Goal: Task Accomplishment & Management: Use online tool/utility

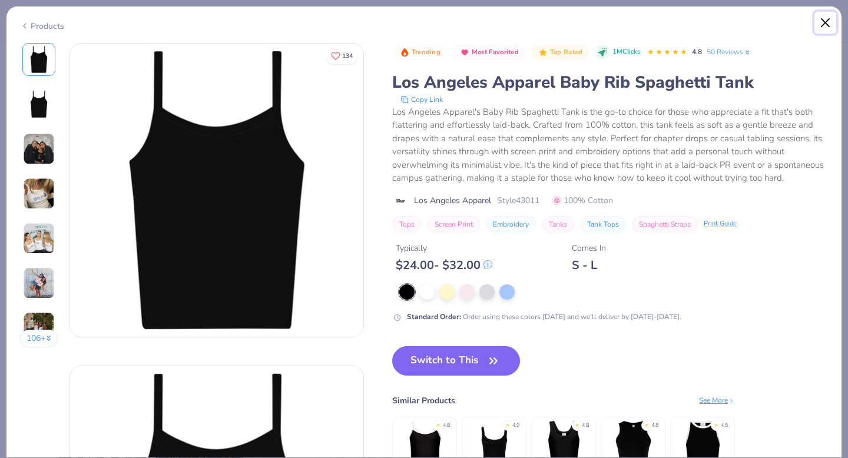
click at [824, 22] on button "Close" at bounding box center [826, 23] width 22 height 22
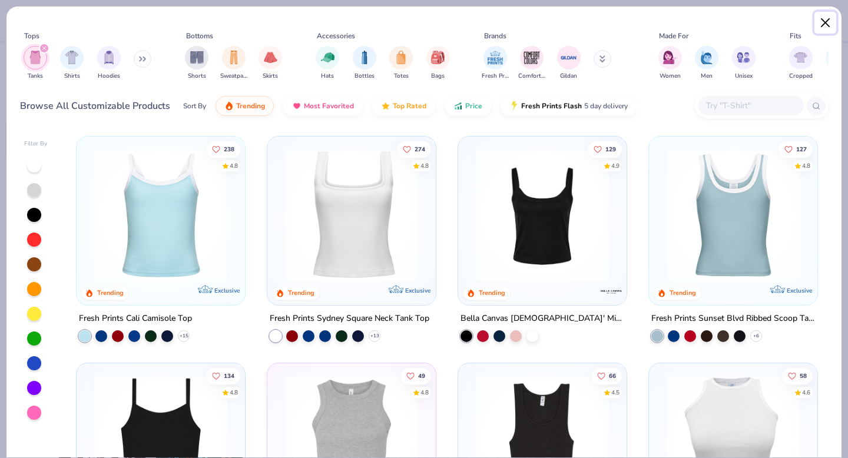
click at [824, 22] on button "Close" at bounding box center [826, 23] width 22 height 22
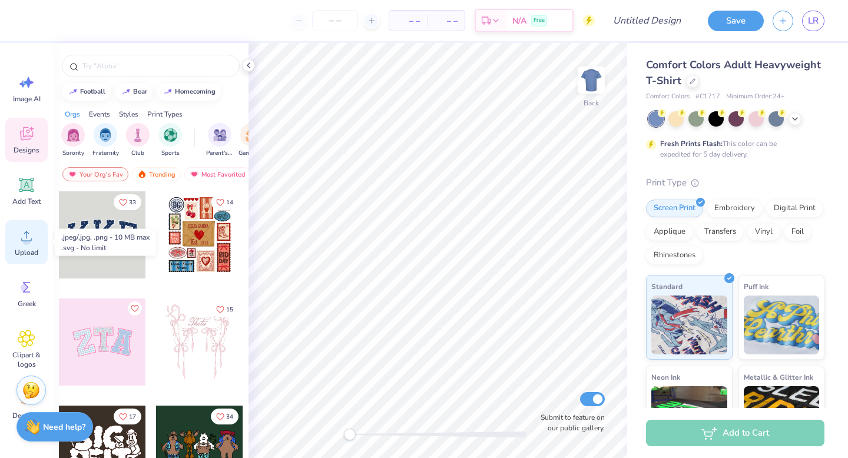
click at [28, 239] on circle at bounding box center [26, 241] width 8 height 8
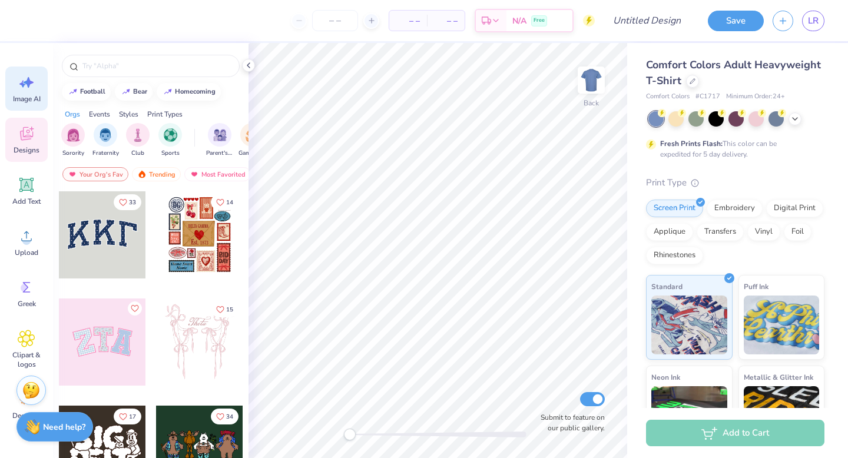
click at [25, 82] on icon at bounding box center [29, 82] width 10 height 11
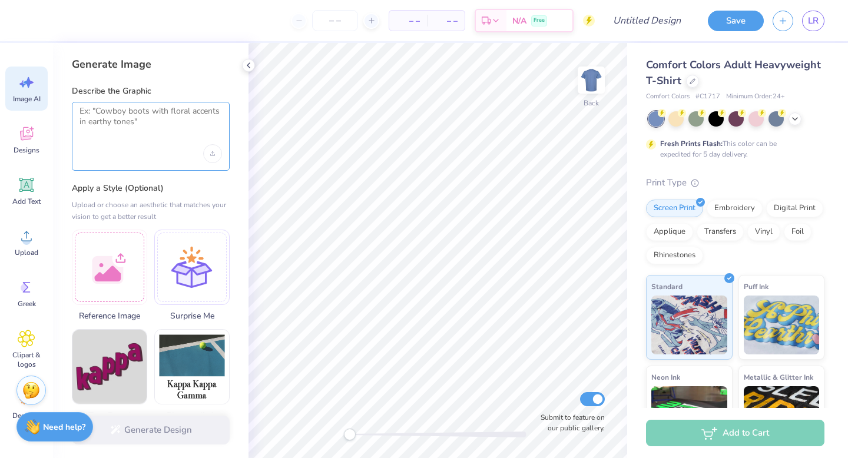
click at [111, 124] on textarea at bounding box center [151, 120] width 143 height 29
click at [111, 251] on div at bounding box center [109, 265] width 75 height 75
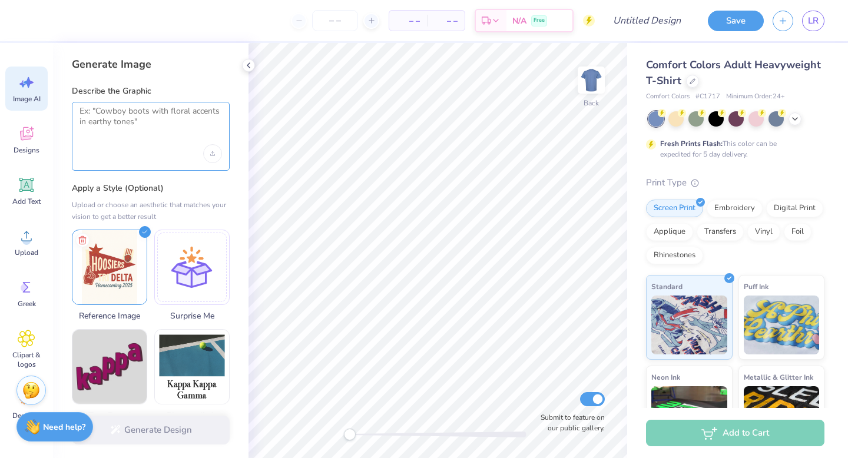
click at [165, 108] on textarea at bounding box center [151, 120] width 143 height 29
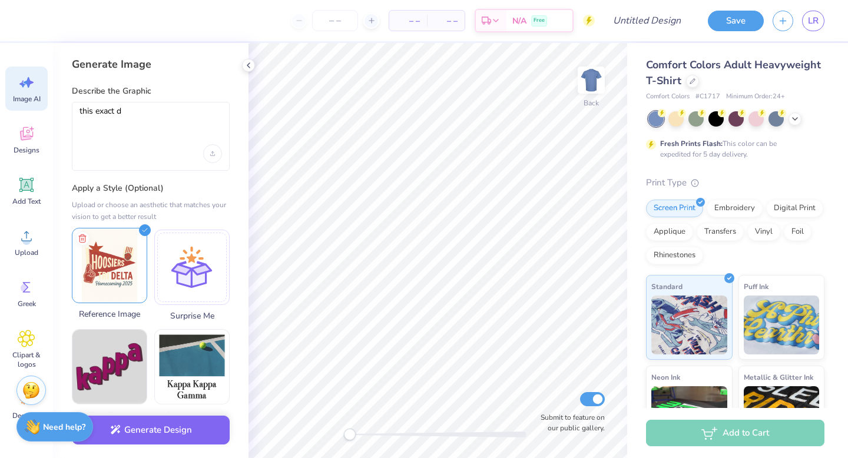
click at [141, 232] on icon at bounding box center [145, 230] width 12 height 12
click at [85, 236] on polyline at bounding box center [82, 236] width 7 height 0
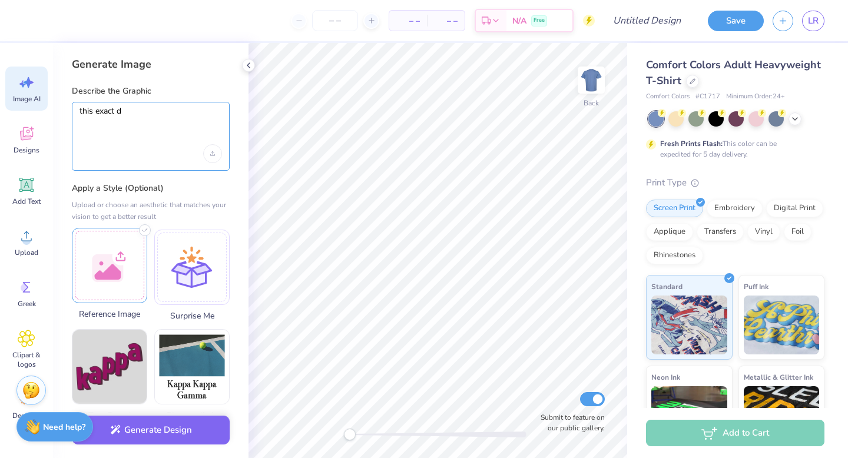
click at [165, 107] on textarea "this exact d" at bounding box center [151, 120] width 143 height 29
type textarea "this exact design but have the pennant say tri delta"
click at [210, 154] on div "Upload image" at bounding box center [212, 153] width 19 height 19
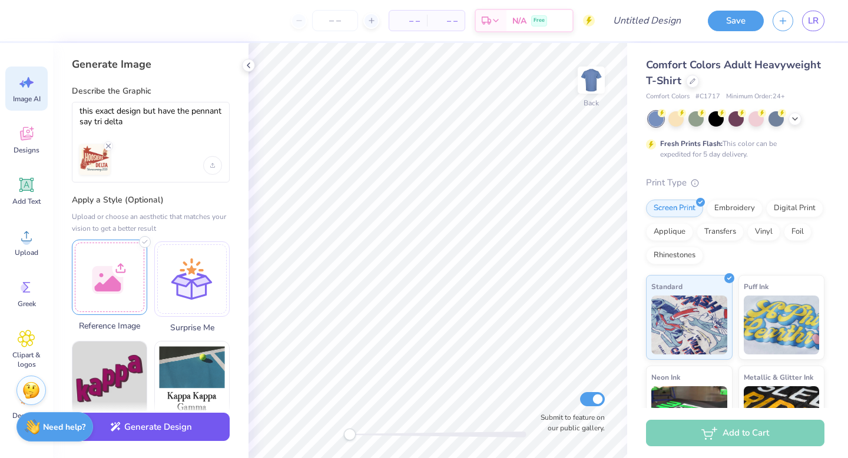
click at [179, 423] on button "Generate Design" at bounding box center [151, 427] width 158 height 29
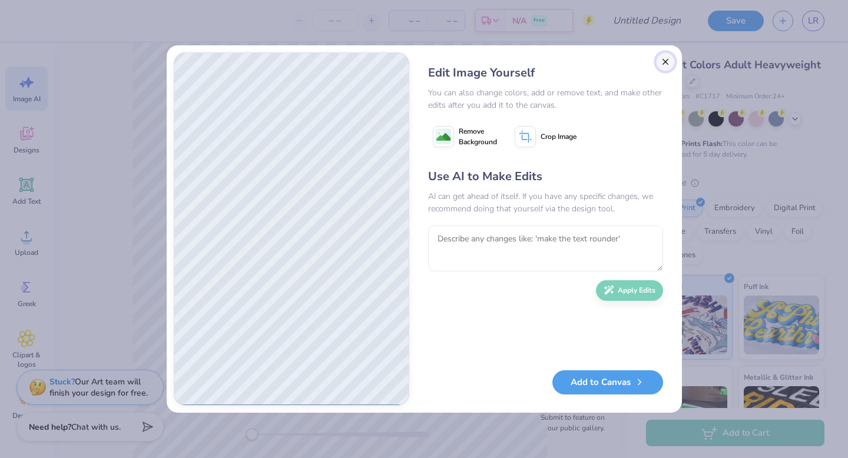
click at [666, 57] on button "Close" at bounding box center [665, 61] width 19 height 19
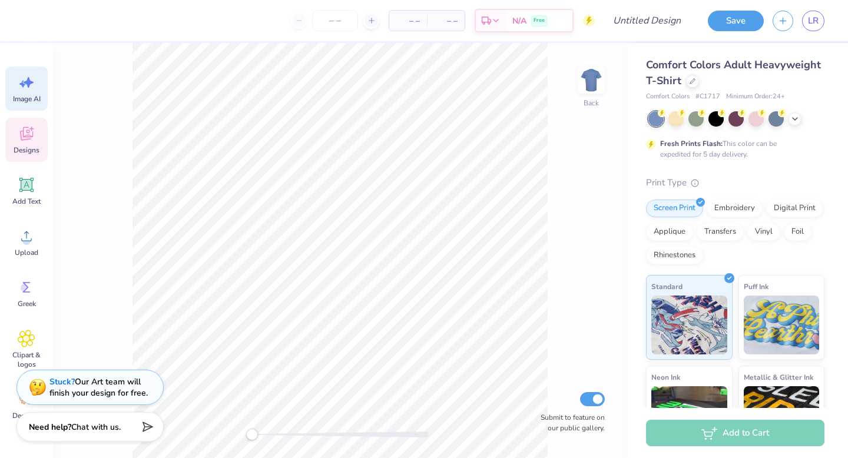
click at [22, 143] on div "Designs" at bounding box center [26, 140] width 42 height 44
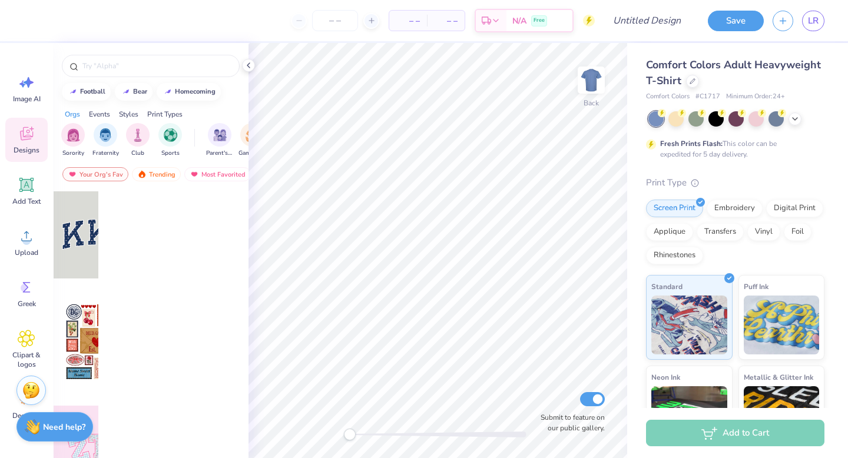
scroll to position [0, 0]
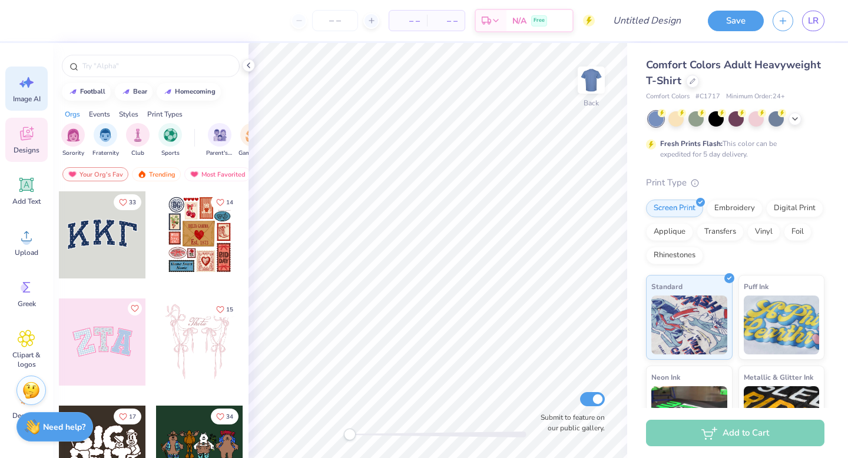
click at [27, 90] on icon at bounding box center [27, 83] width 18 height 18
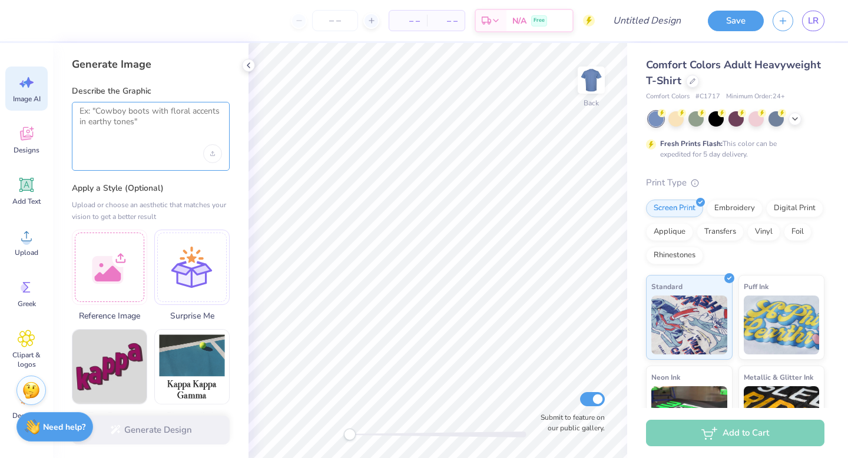
click at [123, 127] on textarea at bounding box center [151, 120] width 143 height 29
click at [213, 153] on icon "Upload image" at bounding box center [212, 153] width 5 height 5
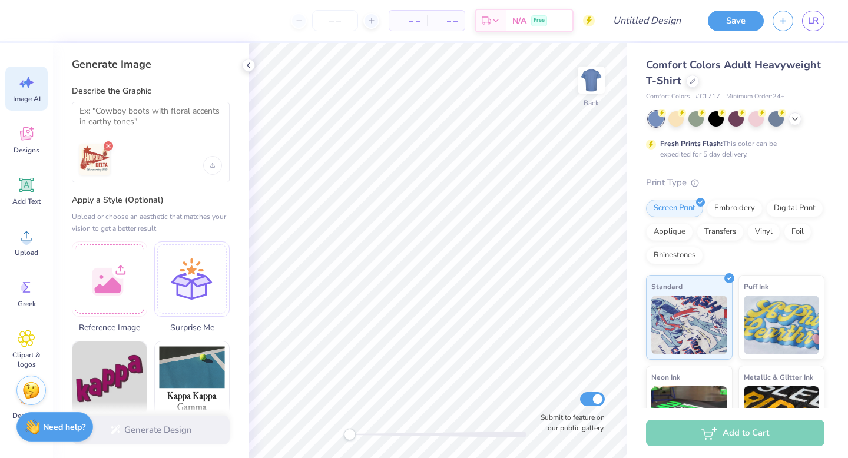
click at [110, 145] on icon "Remove uploaded image" at bounding box center [108, 145] width 9 height 9
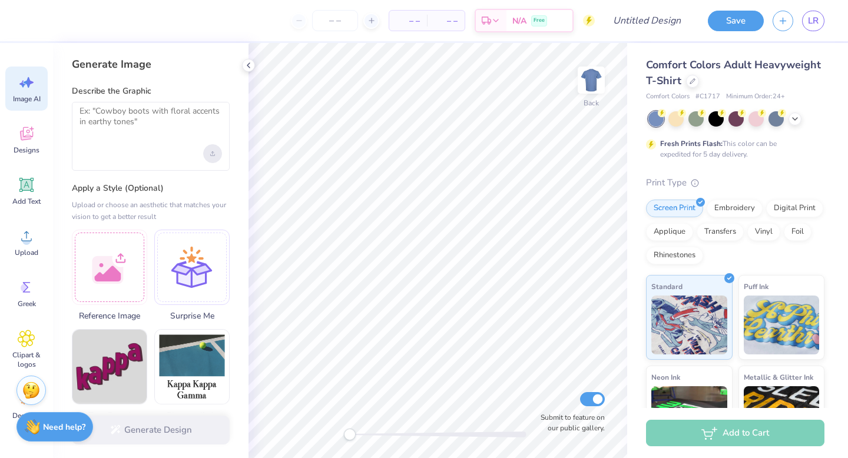
click at [213, 160] on div "Upload image" at bounding box center [212, 153] width 19 height 19
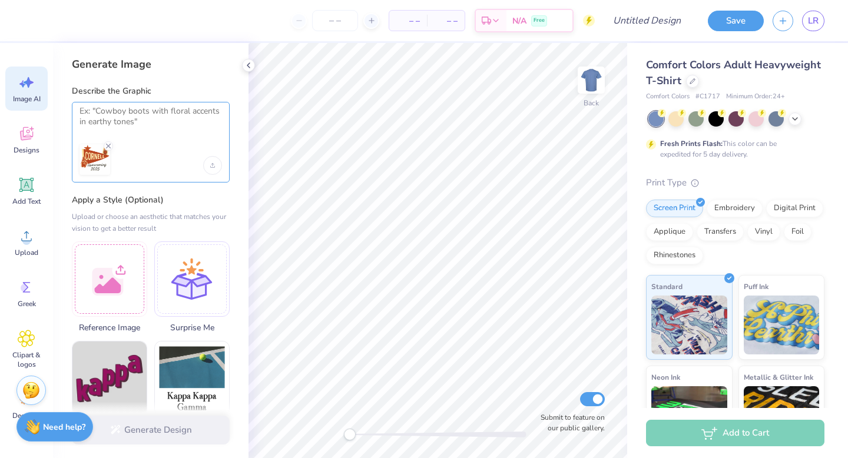
click at [112, 121] on textarea at bounding box center [151, 120] width 143 height 29
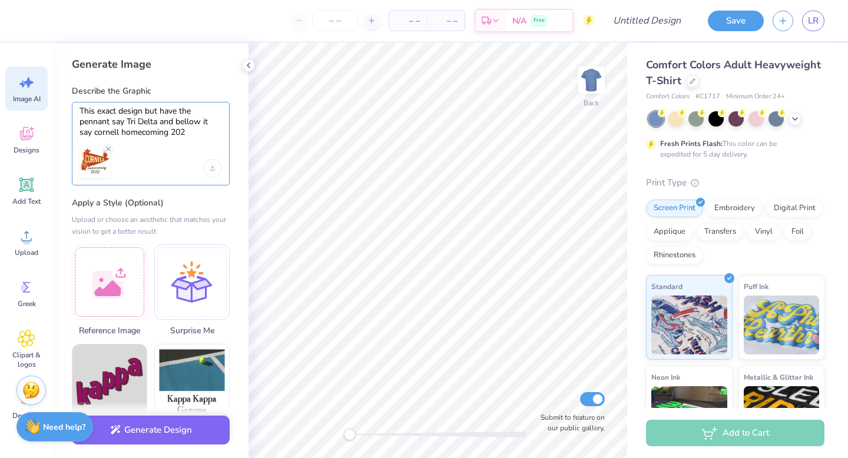
type textarea "This exact design but have the pennant say Tri Delta and bellow it say cornell …"
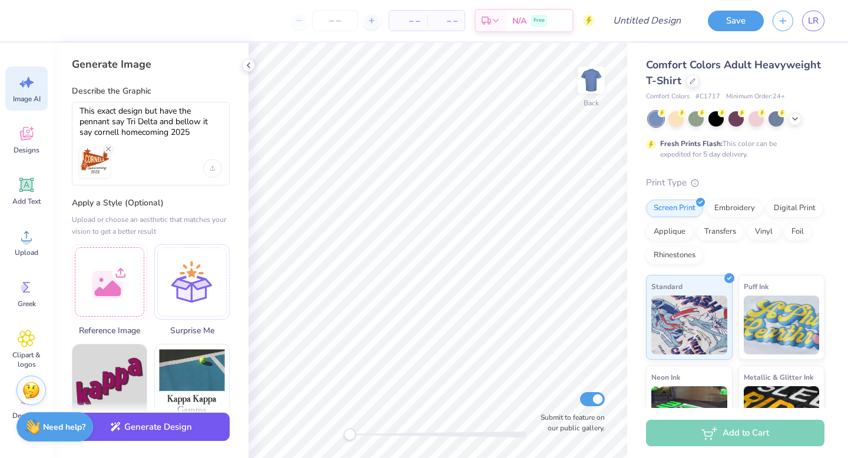
click at [173, 432] on button "Generate Design" at bounding box center [151, 427] width 158 height 29
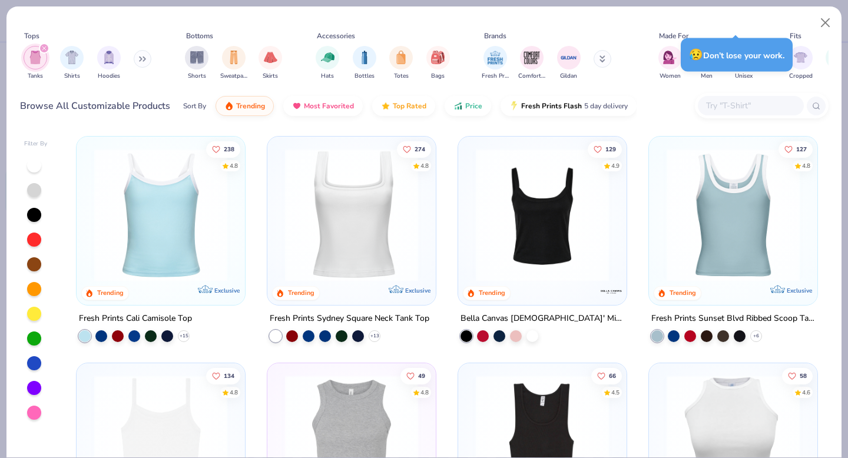
scroll to position [186, 0]
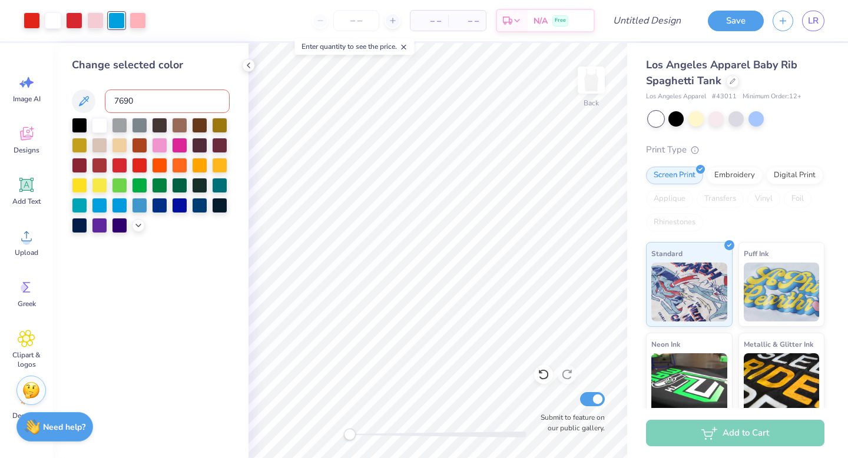
click at [151, 91] on input "7690" at bounding box center [167, 102] width 125 height 24
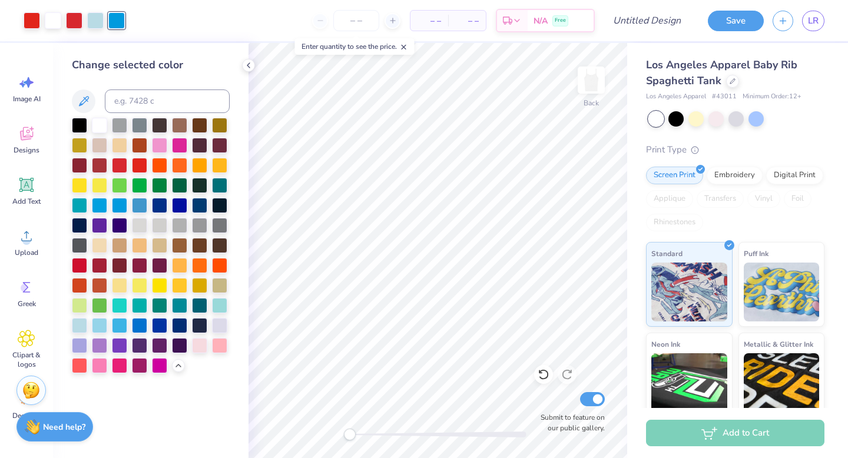
click at [142, 202] on div at bounding box center [139, 205] width 15 height 15
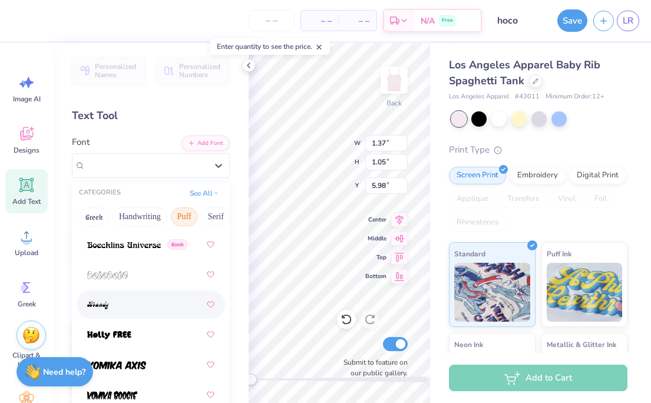
scroll to position [112, 0]
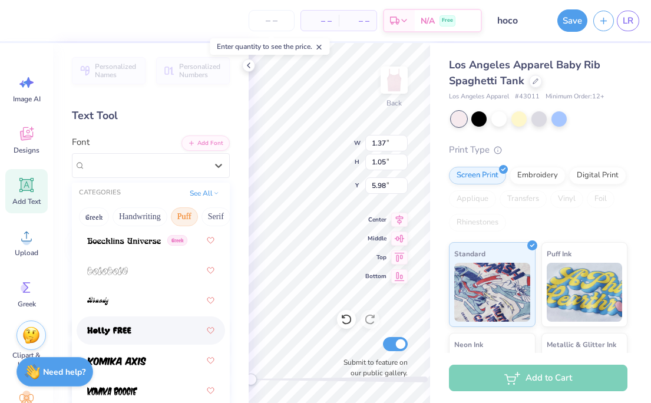
click at [131, 332] on div at bounding box center [150, 330] width 127 height 21
